Goal: Find specific page/section: Find specific page/section

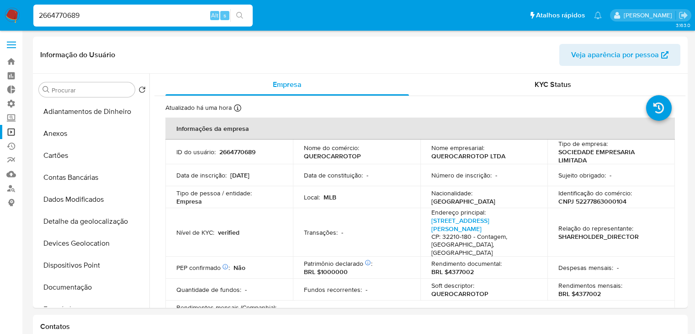
select select "10"
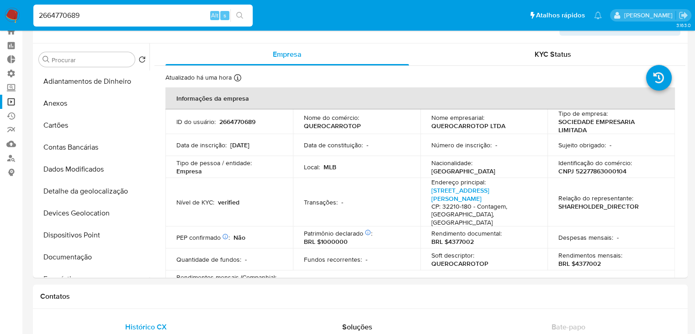
scroll to position [516, 0]
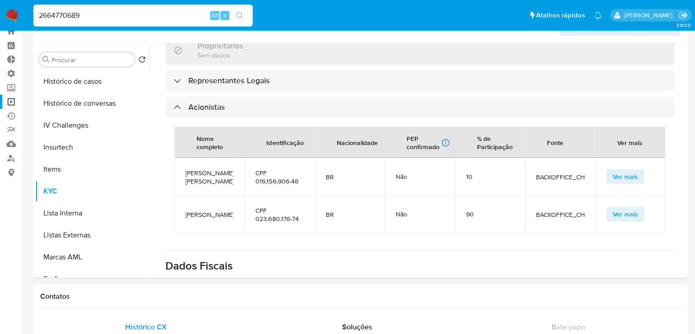
click at [131, 16] on input "2664770689" at bounding box center [142, 16] width 219 height 12
paste input "916599990"
type input "2916599990"
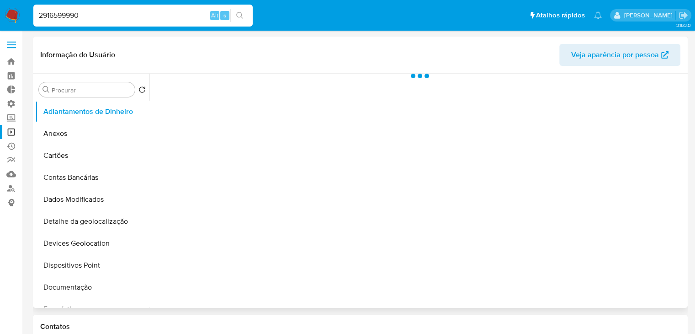
select select "10"
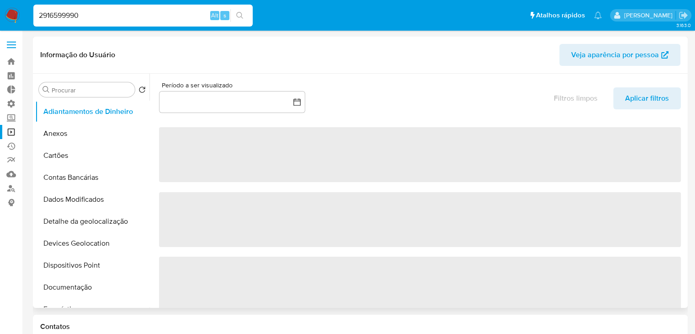
drag, startPoint x: 149, startPoint y: 129, endPoint x: 149, endPoint y: 167, distance: 38.0
click at [149, 167] on div "Procurar Retornar ao pedido padrão Adiantamentos de Dinheiro Anexos Cartões Con…" at bounding box center [360, 191] width 651 height 234
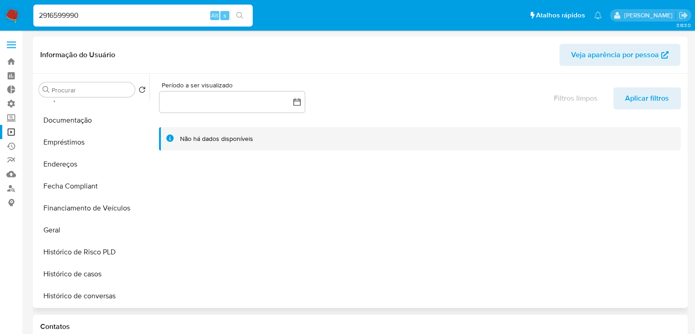
scroll to position [182, 0]
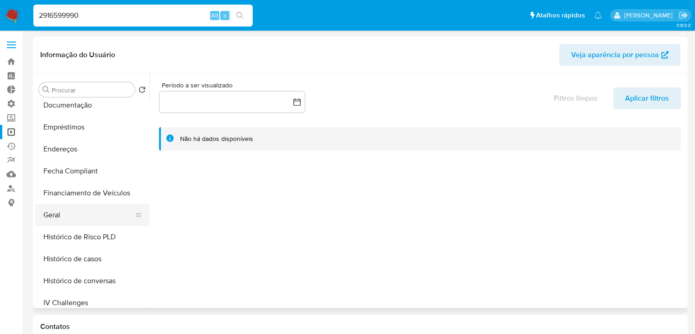
click at [93, 224] on button "Geral" at bounding box center [88, 215] width 107 height 22
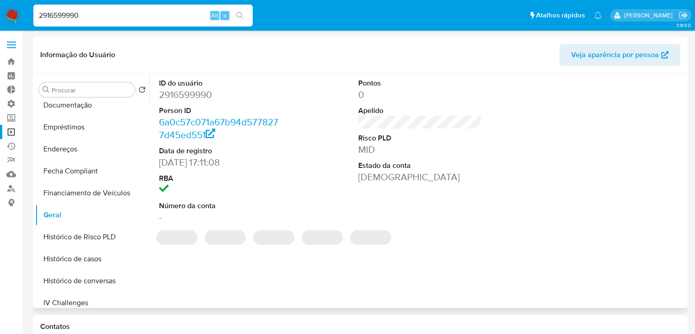
click at [189, 55] on header "Informação do Usuário Veja aparência por pessoa" at bounding box center [360, 55] width 640 height 22
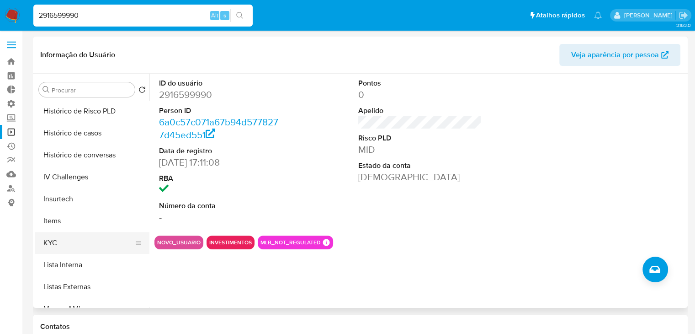
scroll to position [313, 0]
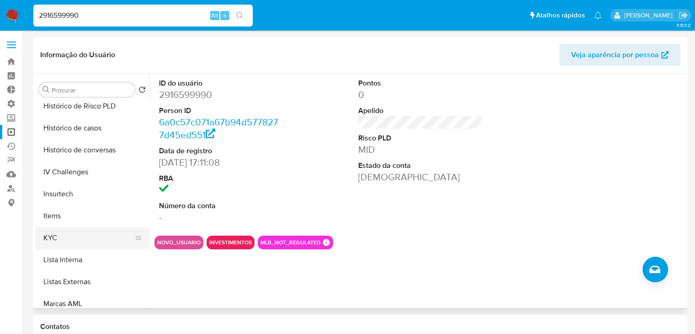
click at [101, 242] on button "KYC" at bounding box center [88, 238] width 107 height 22
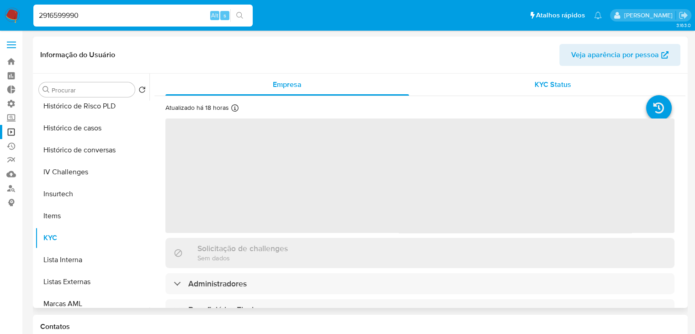
click at [543, 87] on span "KYC Status" at bounding box center [553, 84] width 37 height 11
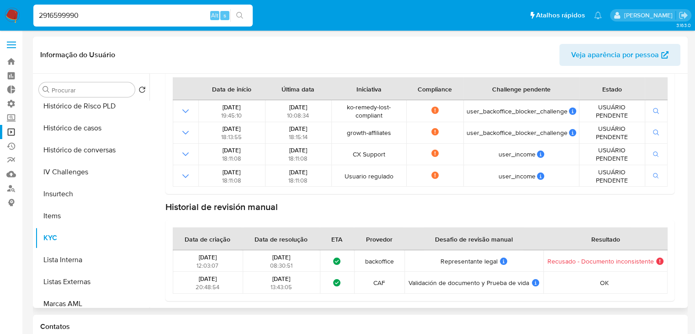
scroll to position [0, 0]
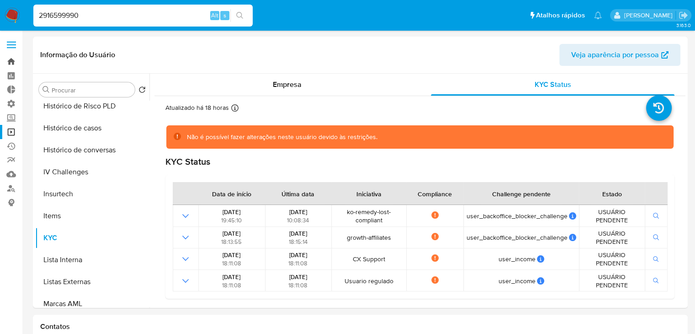
click at [12, 64] on link "Bandeja" at bounding box center [54, 61] width 109 height 14
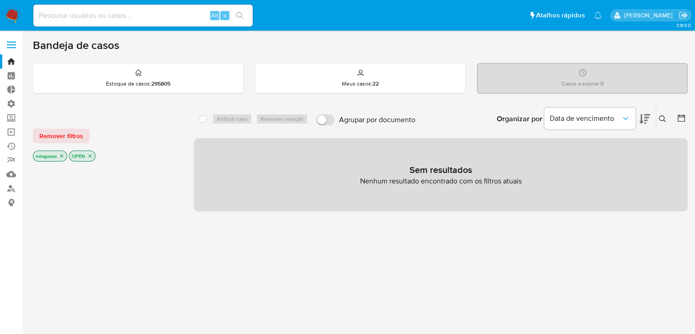
click at [61, 157] on icon "close-filter" at bounding box center [61, 155] width 5 height 5
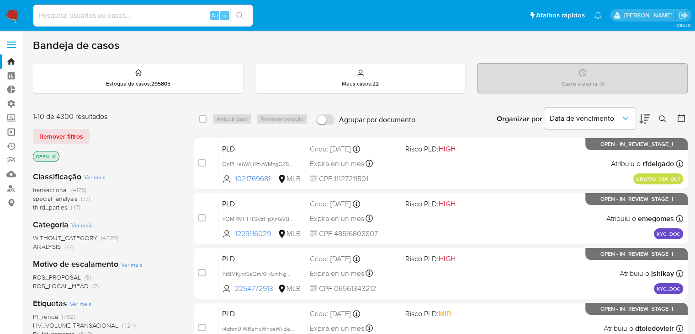
click at [9, 134] on link "Operações em massa" at bounding box center [54, 132] width 109 height 14
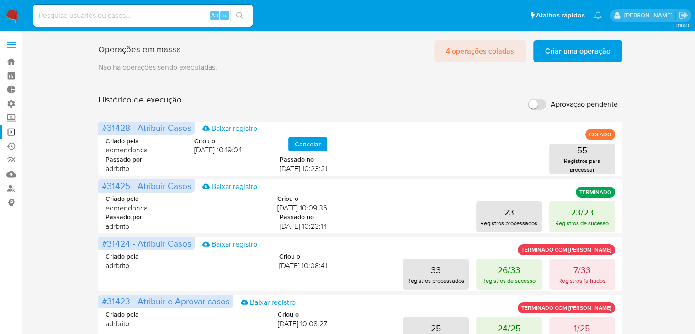
click at [503, 55] on span "4 operações coladas" at bounding box center [480, 51] width 68 height 20
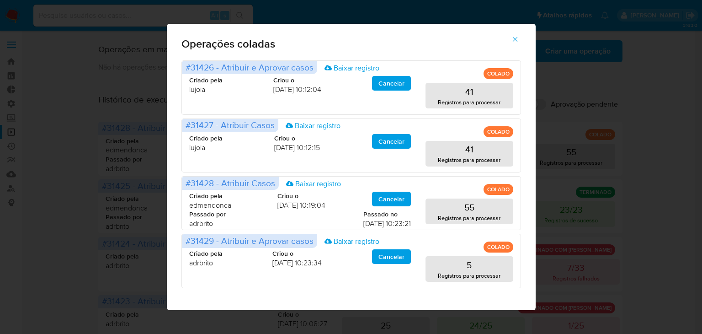
click at [516, 41] on icon "button" at bounding box center [515, 39] width 8 height 8
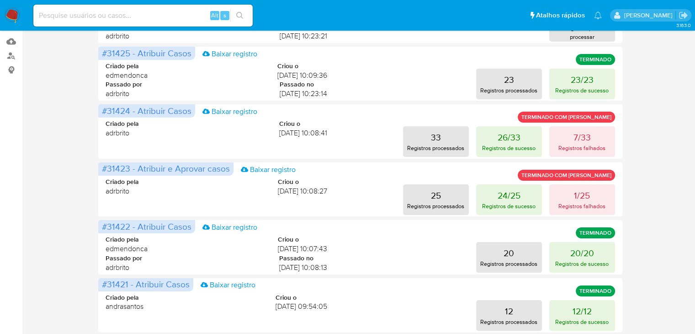
scroll to position [136, 0]
